Goal: Contribute content

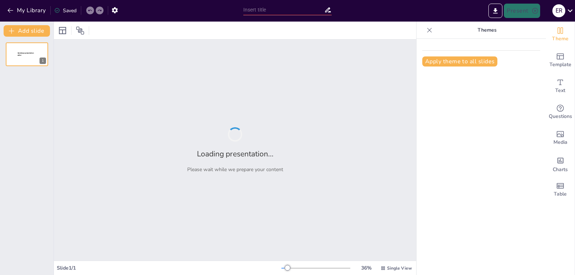
type input "New Sendsteps"
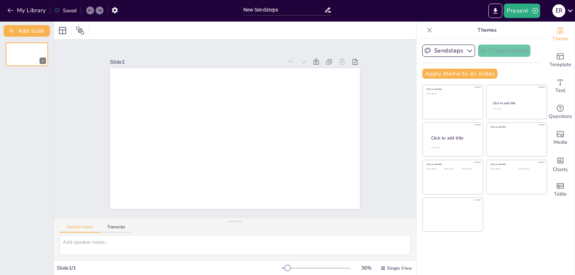
click at [177, 96] on div at bounding box center [231, 138] width 281 height 211
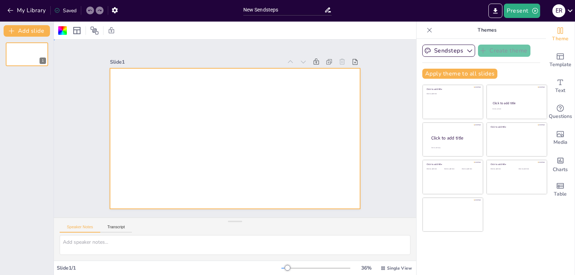
click at [277, 118] on div at bounding box center [235, 138] width 250 height 140
click at [145, 86] on div at bounding box center [235, 138] width 250 height 140
click at [178, 106] on div at bounding box center [233, 139] width 263 height 166
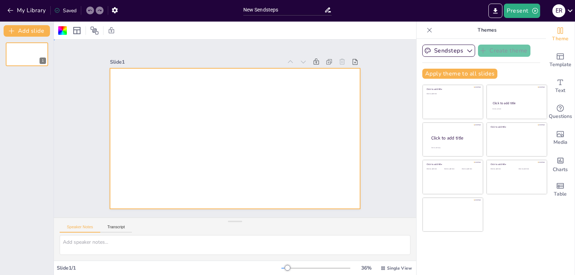
click at [178, 106] on div at bounding box center [233, 139] width 263 height 166
click at [178, 106] on div at bounding box center [233, 138] width 263 height 166
click at [9, 11] on icon "button" at bounding box center [10, 10] width 5 height 5
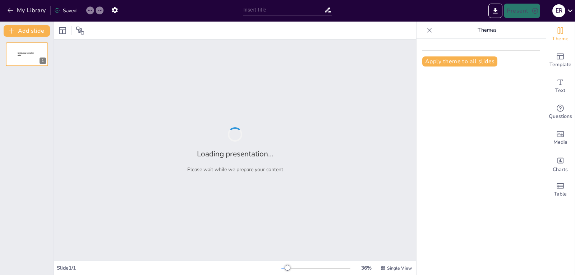
type input "Productividad, Inflación y Ciclos Económicos: Entendiendo la Economía Actual"
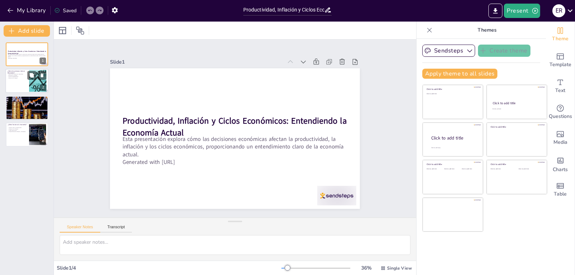
click at [18, 75] on p "Eficiencia y equidad" at bounding box center [17, 75] width 19 height 1
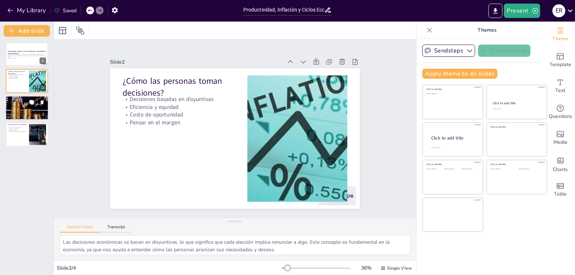
click at [20, 107] on div at bounding box center [26, 108] width 43 height 24
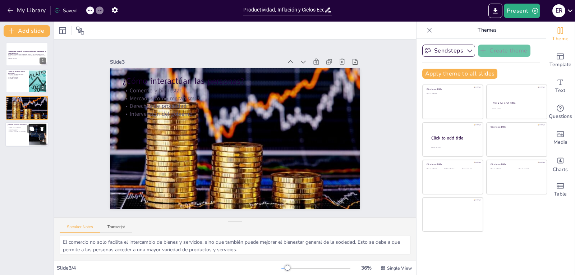
click at [38, 132] on button at bounding box center [42, 129] width 9 height 9
click at [22, 133] on div "Productividad, Inflación y Ciclos Económicos: Entendiendo la Economía Actual Es…" at bounding box center [27, 156] width 54 height 238
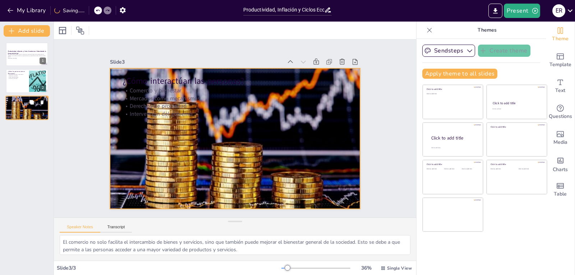
click at [23, 110] on div at bounding box center [26, 108] width 43 height 24
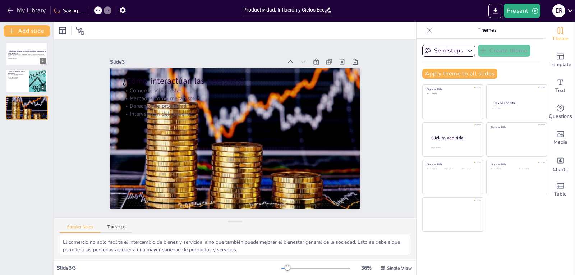
click at [20, 139] on div "Productividad, Inflación y Ciclos Económicos: Entendiendo la Economía Actual Es…" at bounding box center [27, 156] width 54 height 238
click at [92, 10] on icon at bounding box center [90, 11] width 4 height 2
click at [16, 133] on div at bounding box center [26, 134] width 43 height 24
type textarea "El nivel de vida de un país depende en gran medida de su productividad. A mayor…"
